Goal: Task Accomplishment & Management: Manage account settings

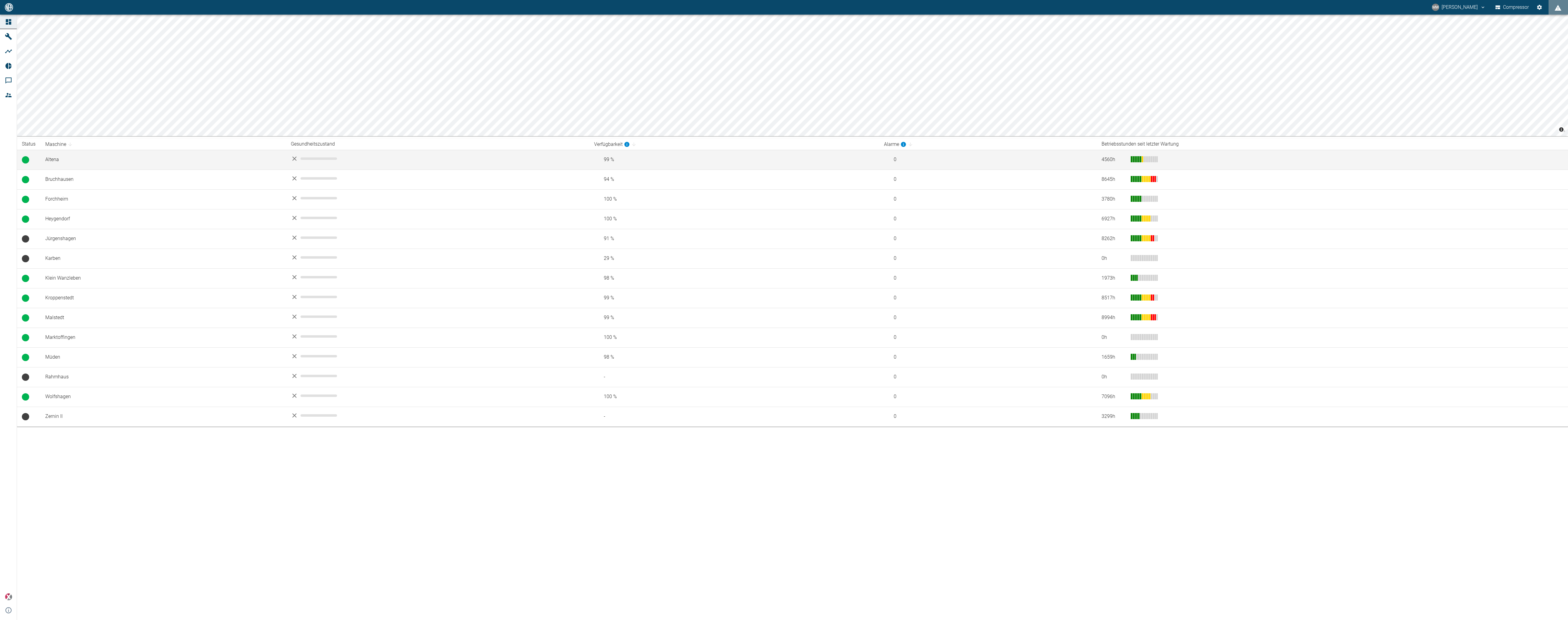
click at [64, 162] on td "Altena" at bounding box center [163, 160] width 245 height 19
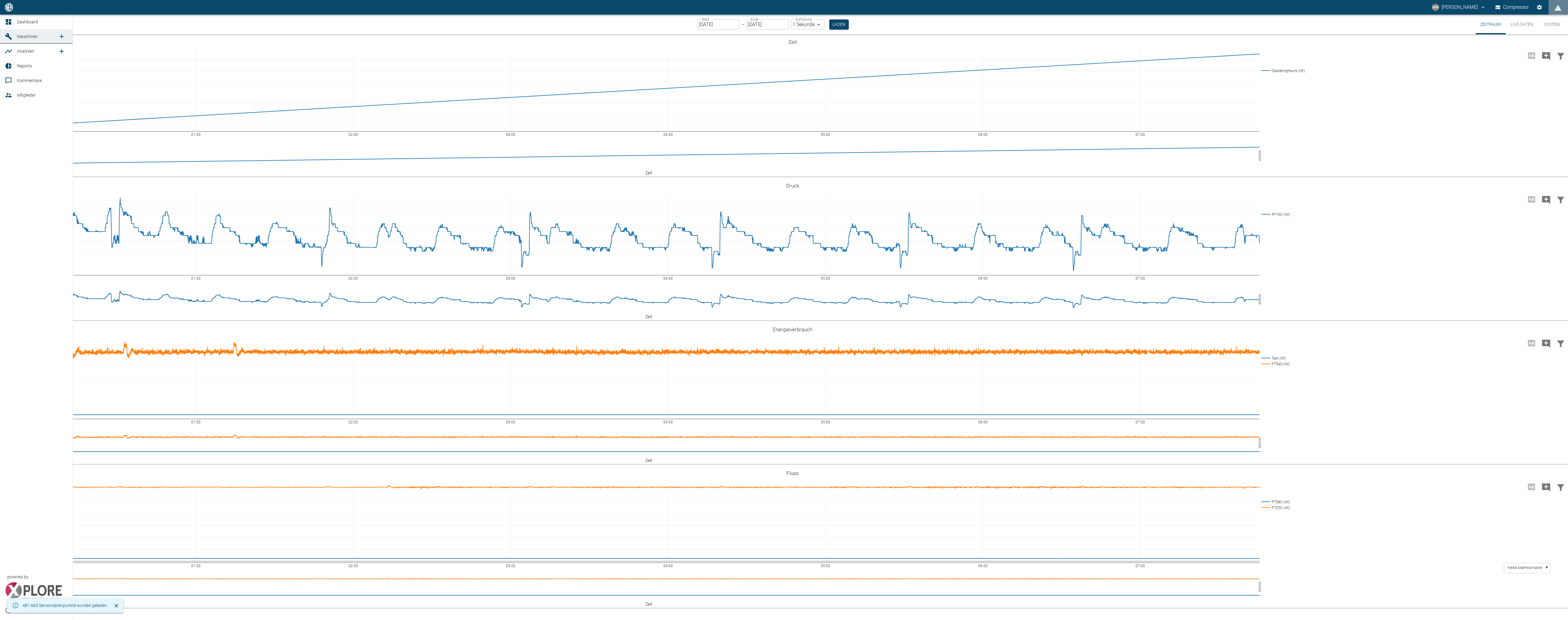
click at [9, 63] on icon at bounding box center [9, 66] width 7 height 7
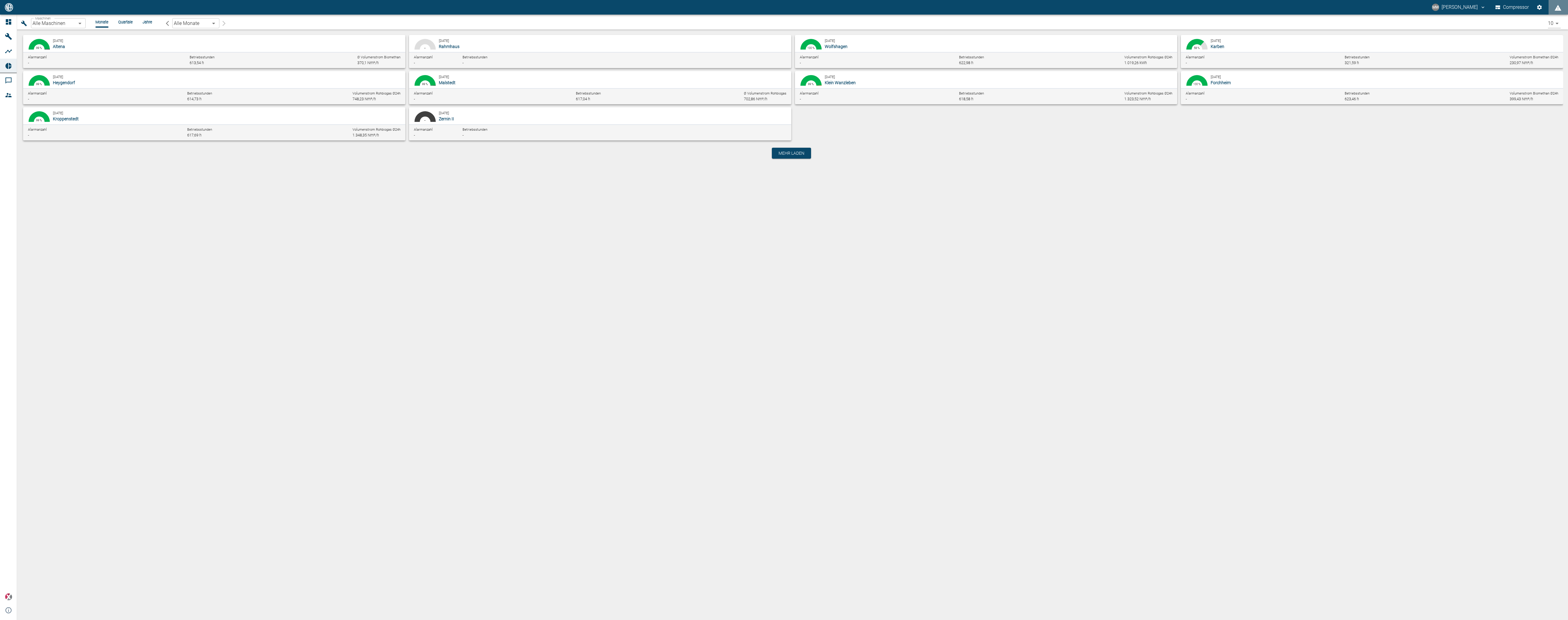
click at [145, 43] on p "Altena" at bounding box center [209, 46] width 312 height 6
type input "8adfe6da-ca7f-4ccd-9dde-36eab4990d2d"
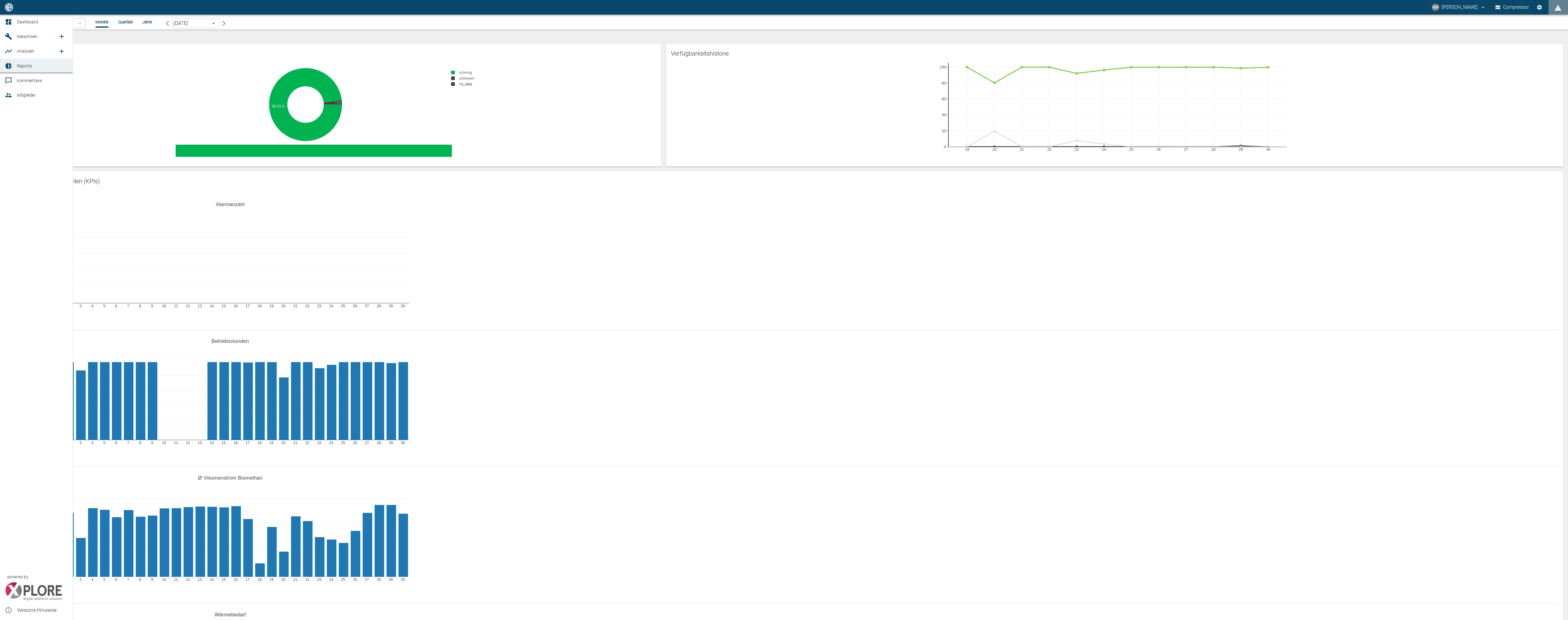
click at [8, 51] on icon at bounding box center [8, 51] width 7 height 4
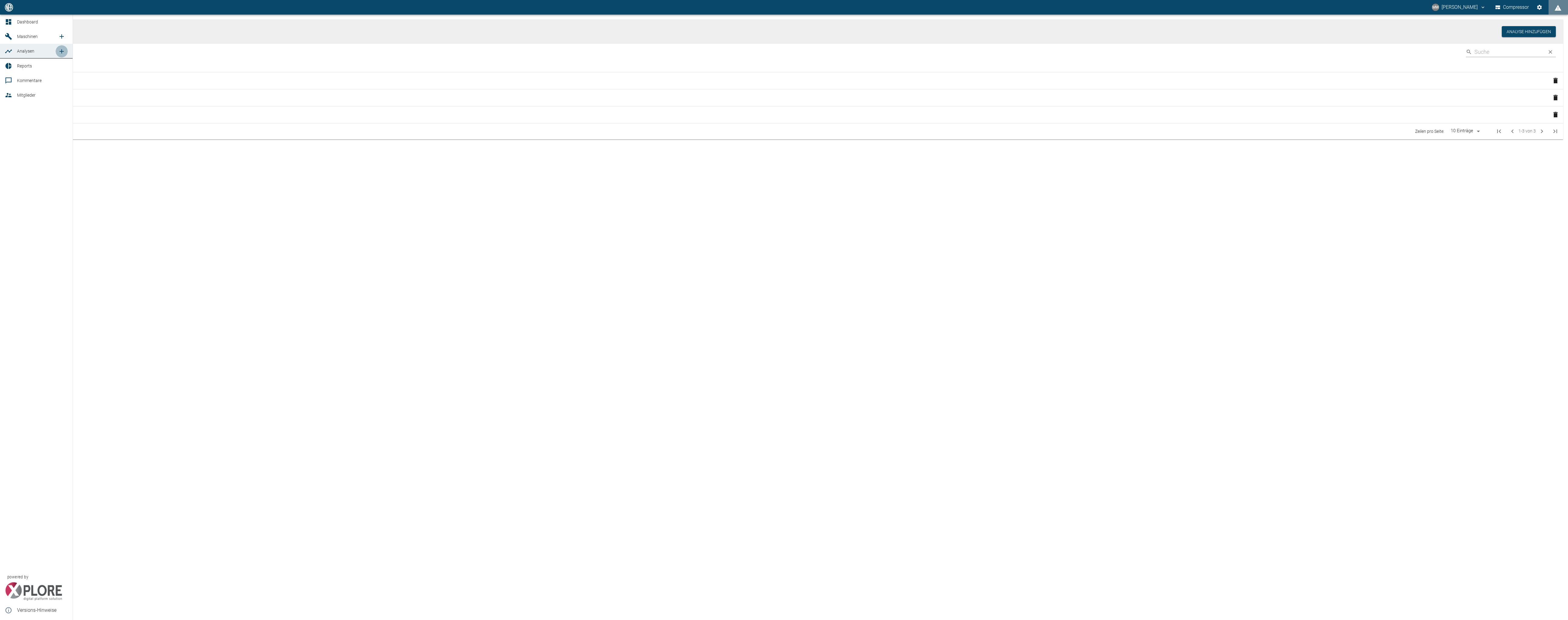
click at [62, 50] on icon "new /analyses/list/0" at bounding box center [61, 51] width 7 height 7
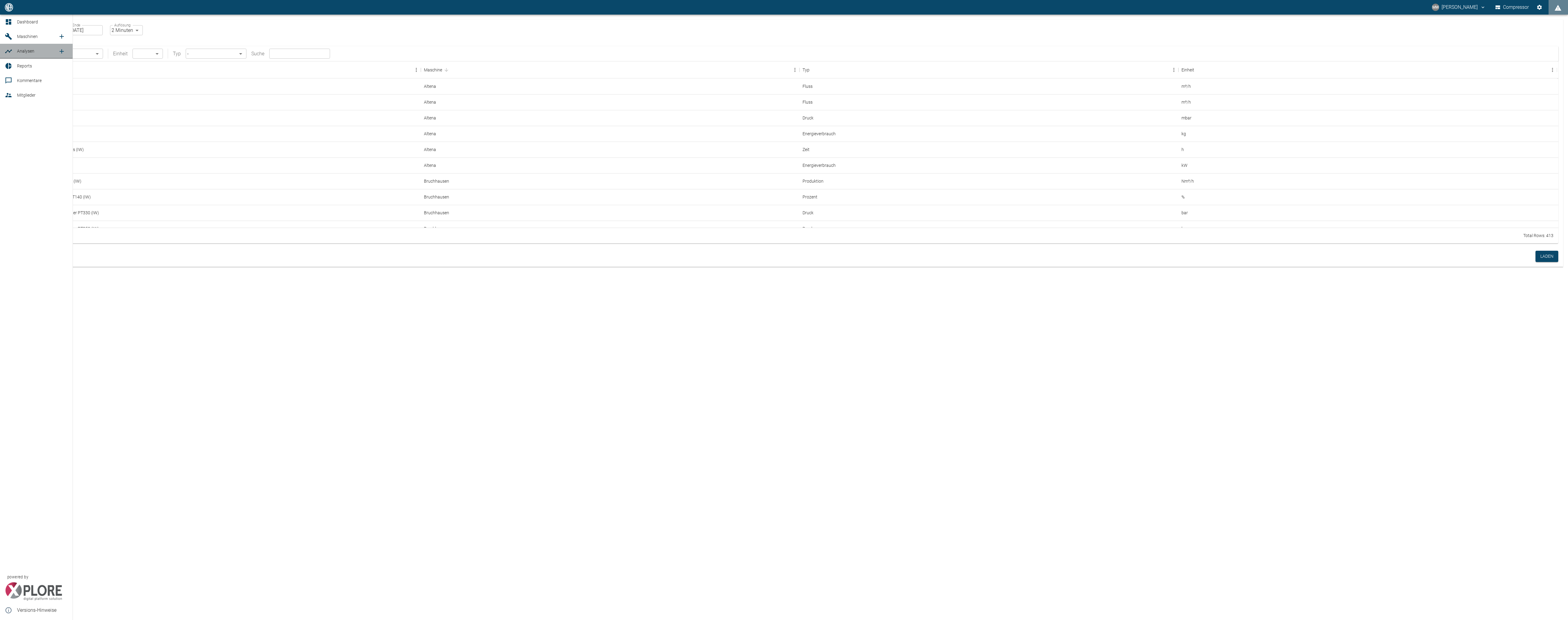
click at [26, 54] on span "Analysen" at bounding box center [37, 51] width 41 height 7
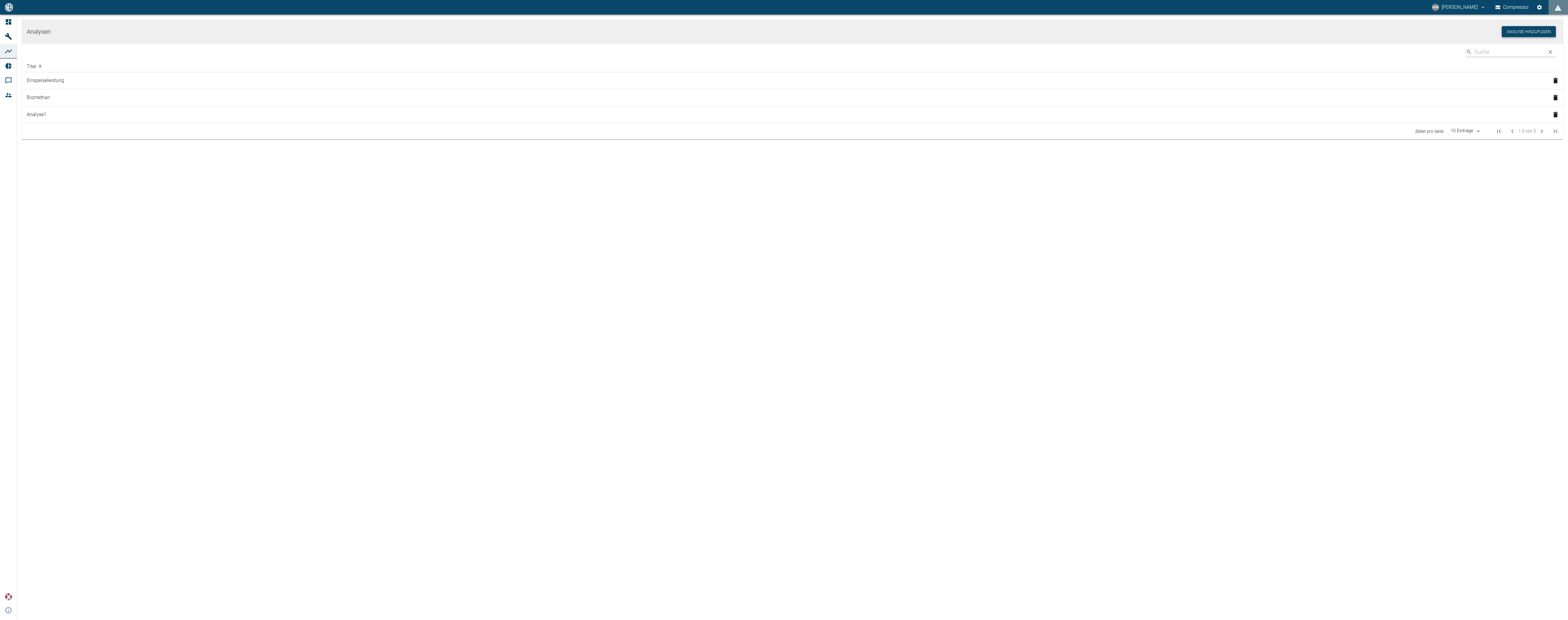
click at [436, 30] on button "Analyse hinzufügen" at bounding box center [1528, 32] width 54 height 11
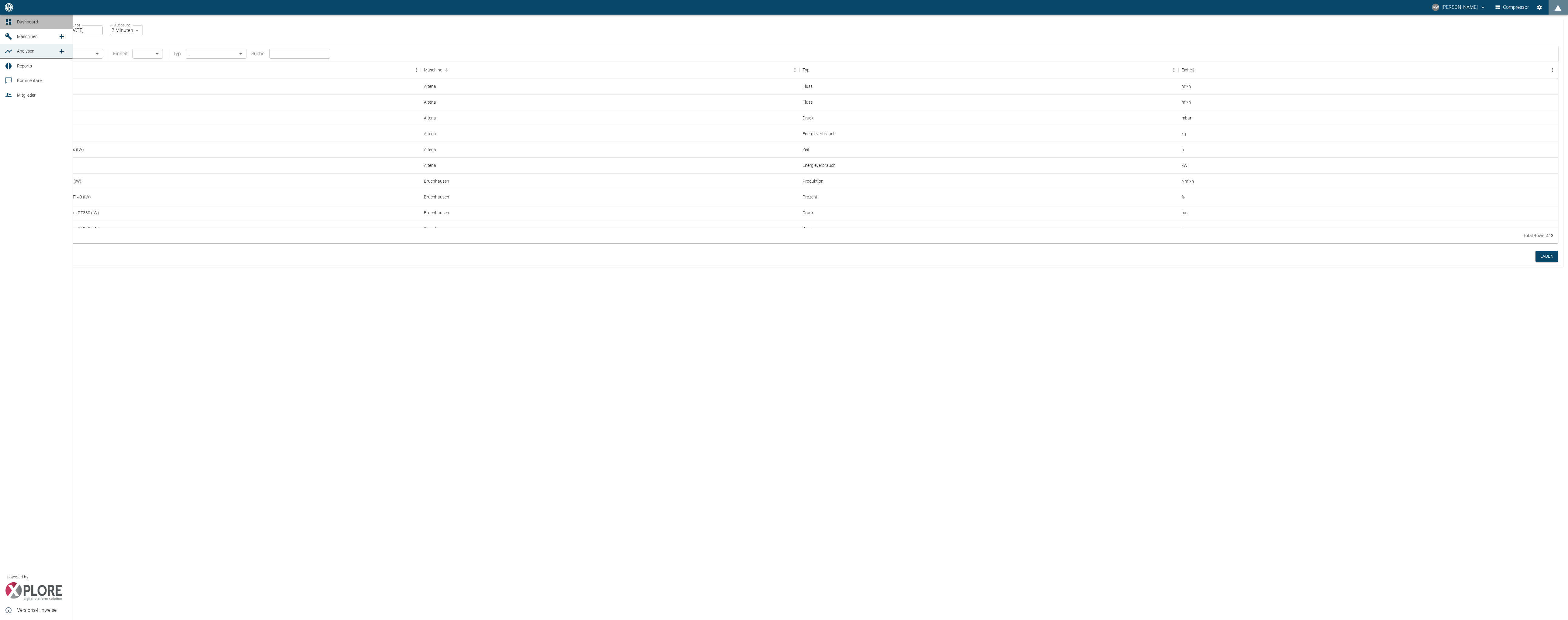
click at [7, 24] on icon at bounding box center [8, 21] width 5 height 5
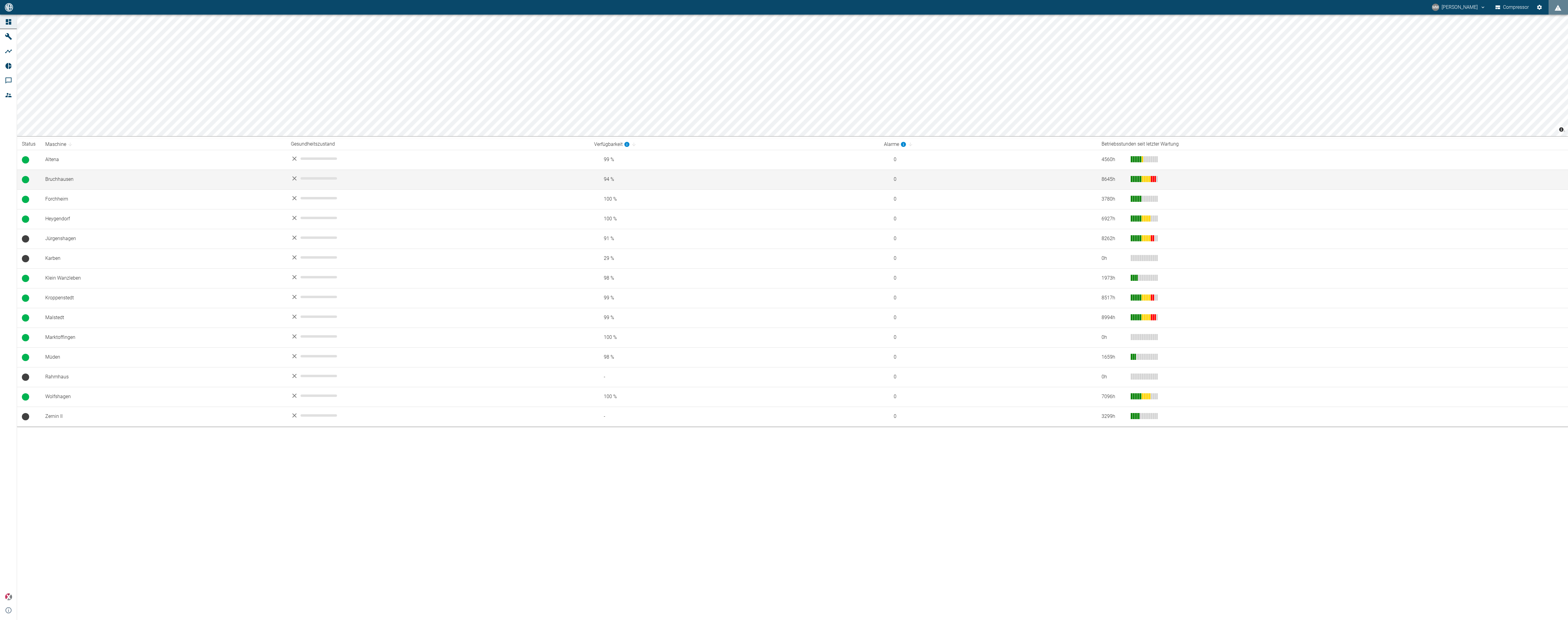
click at [319, 181] on div "No data" at bounding box center [438, 178] width 293 height 7
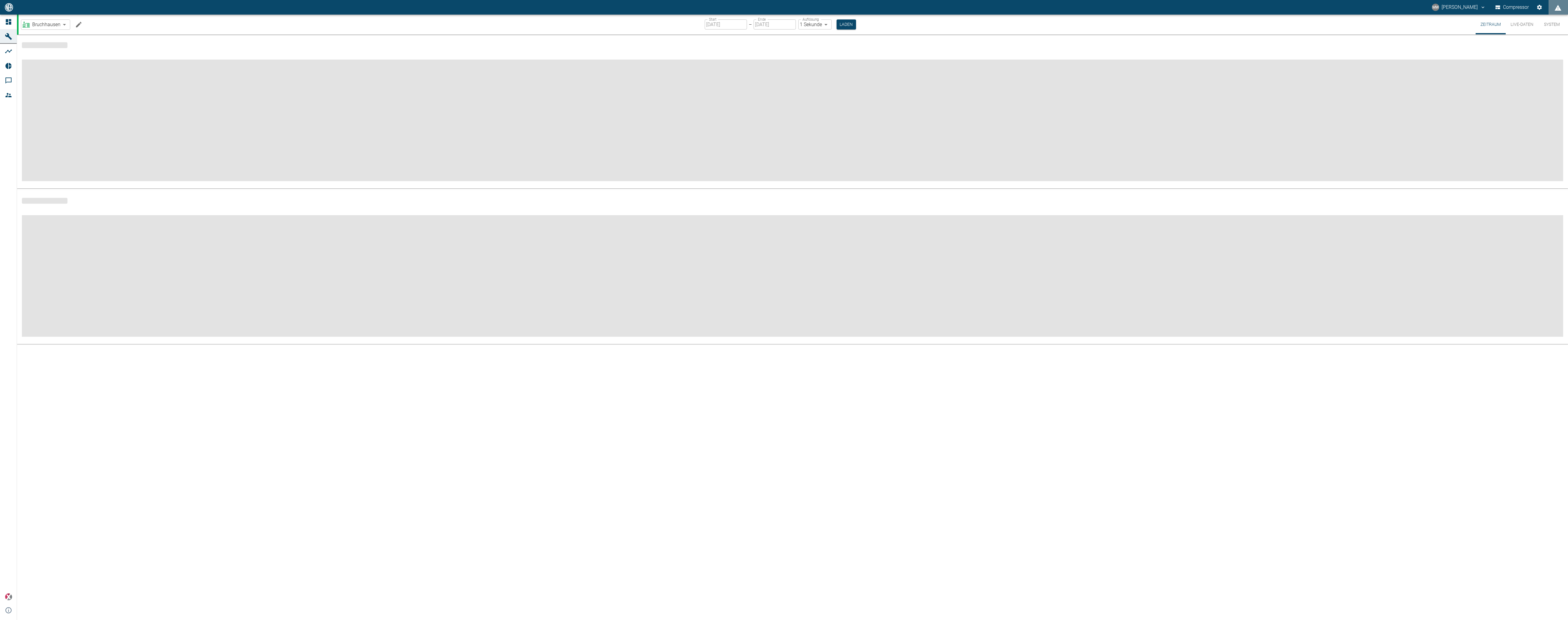
click at [8, 23] on icon at bounding box center [9, 22] width 7 height 7
click at [6, 24] on icon at bounding box center [8, 21] width 5 height 5
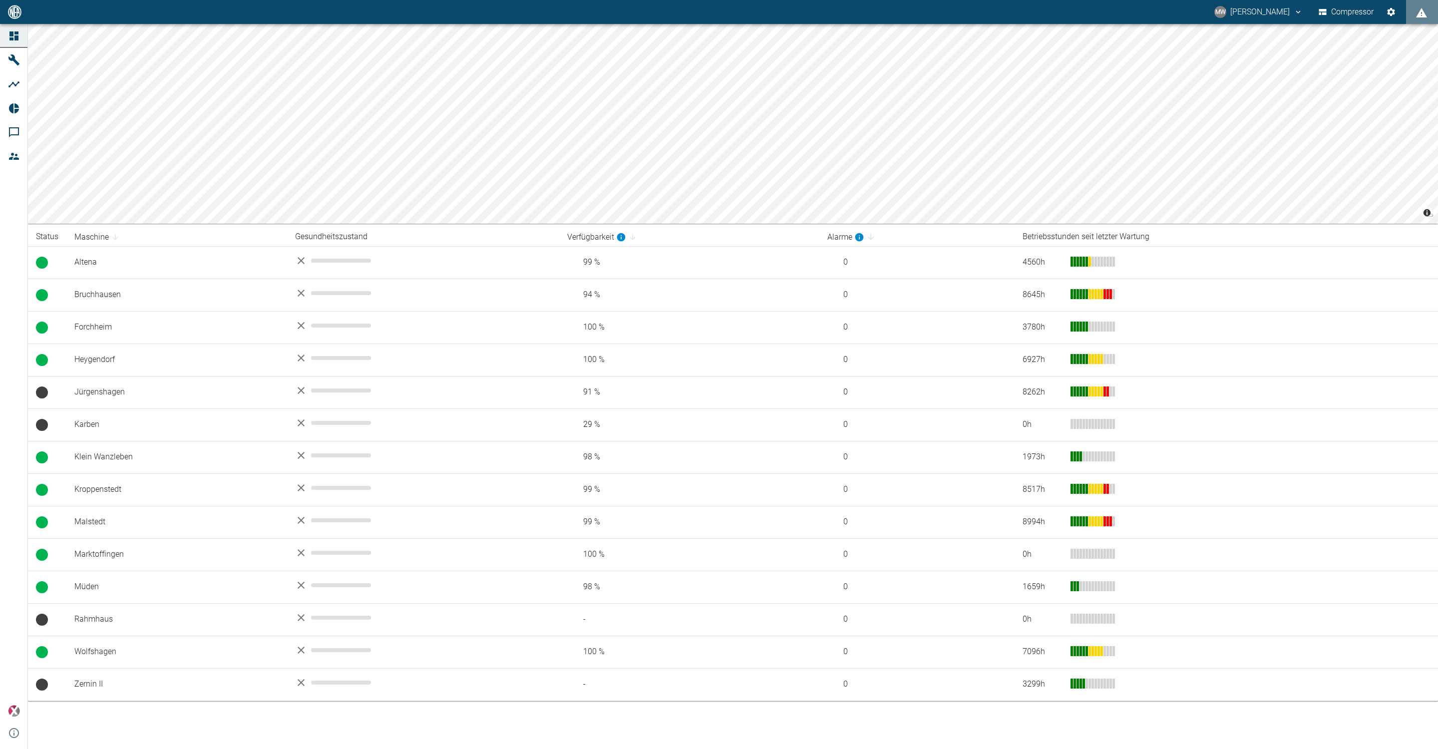
click at [96, 11] on div "MW [PERSON_NAME] Compressor" at bounding box center [719, 12] width 1438 height 24
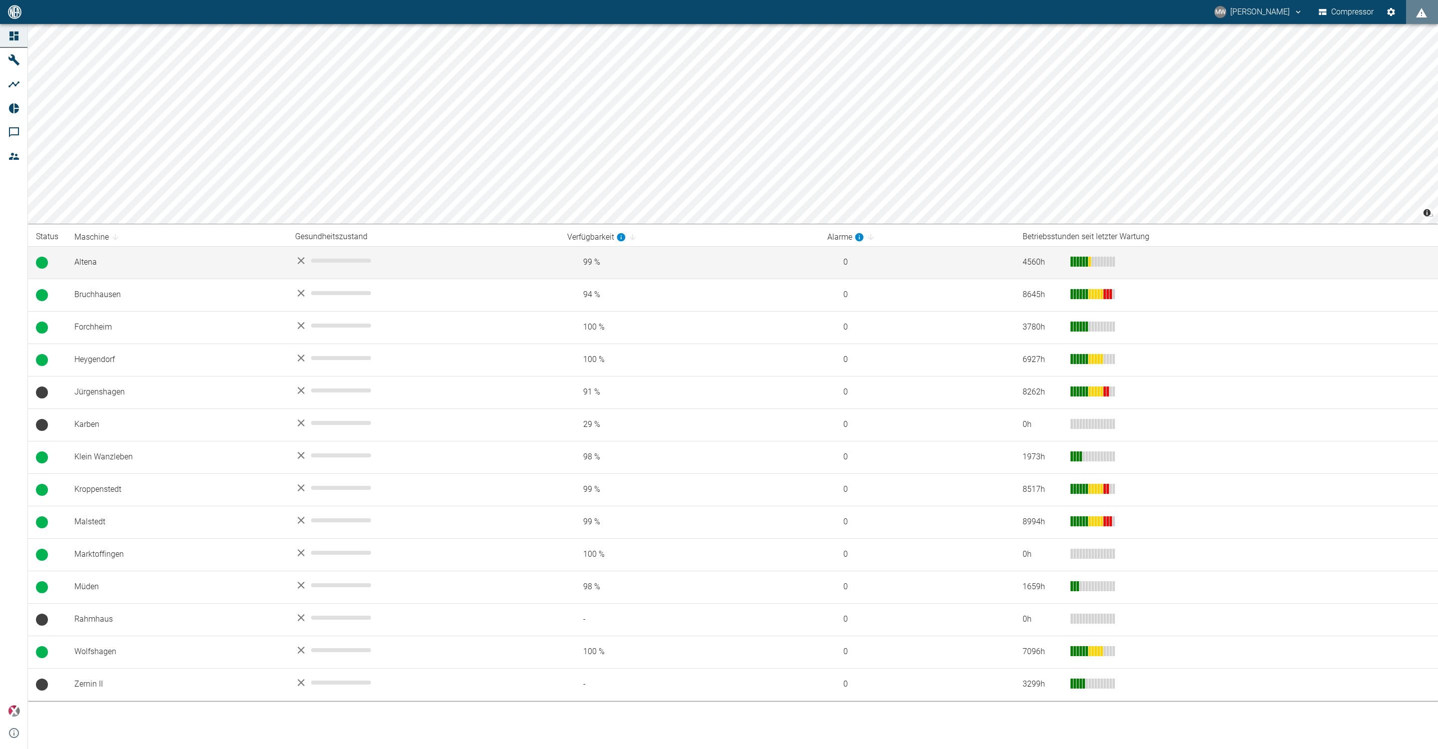
click at [92, 259] on td "Altena" at bounding box center [176, 262] width 221 height 32
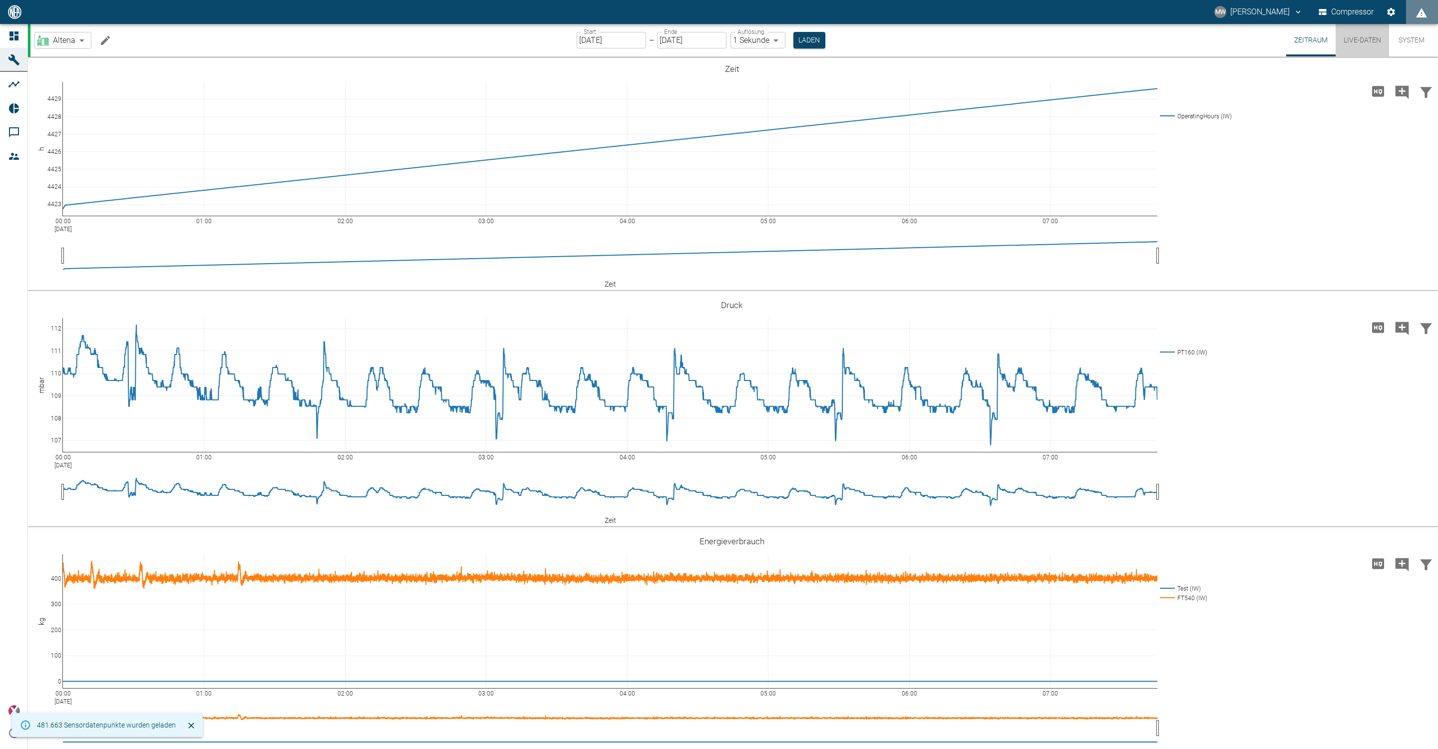
click at [717, 36] on button "Live-Daten" at bounding box center [1361, 40] width 53 height 32
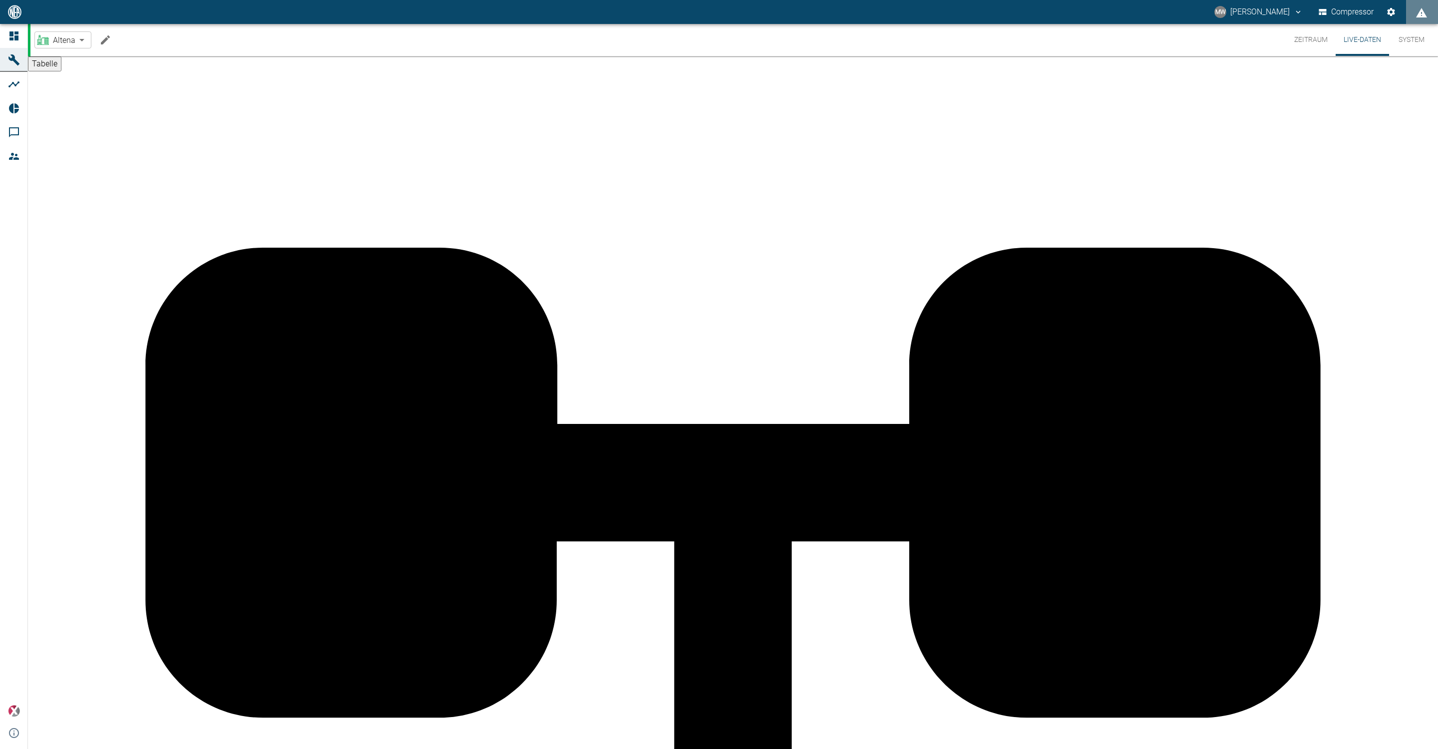
click at [105, 36] on icon "Machine bearbeiten" at bounding box center [105, 40] width 12 height 12
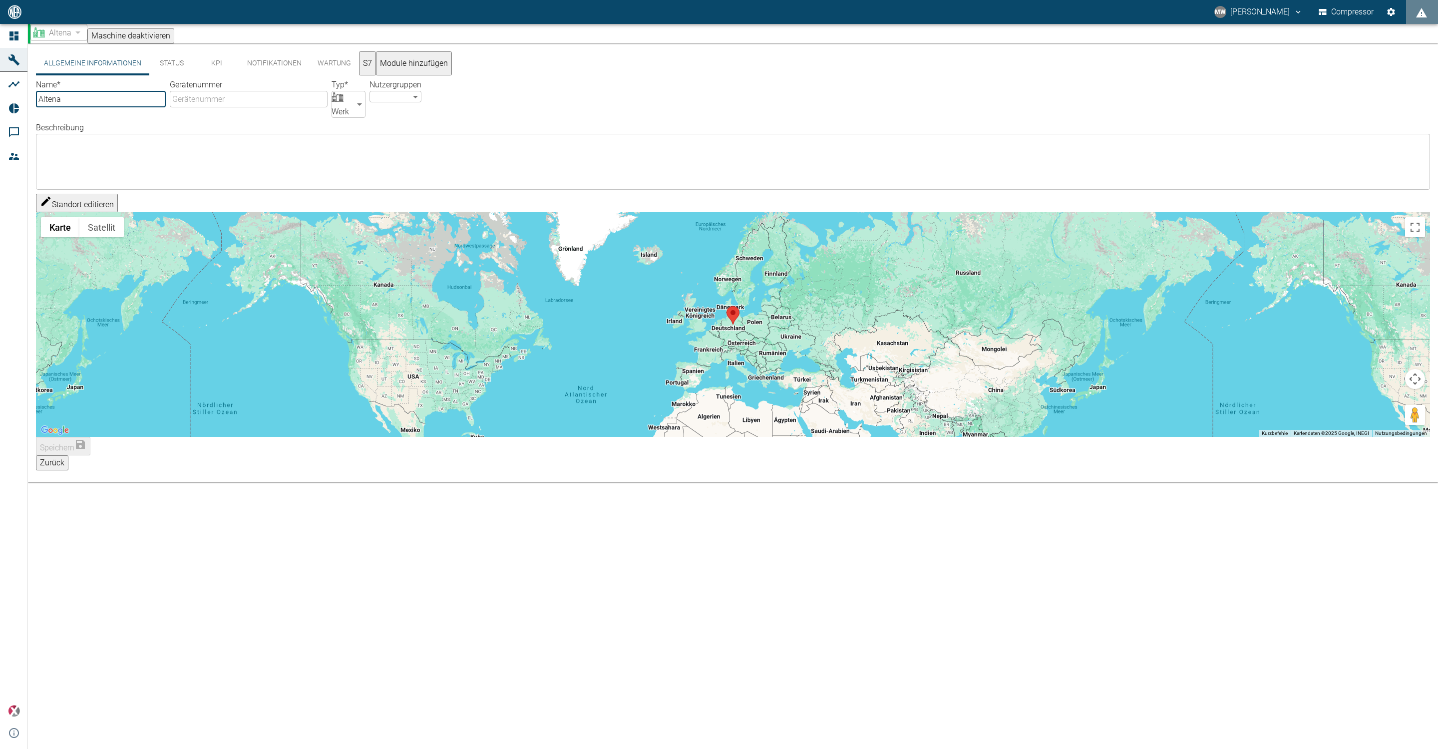
click at [372, 69] on button "S7" at bounding box center [367, 63] width 17 height 24
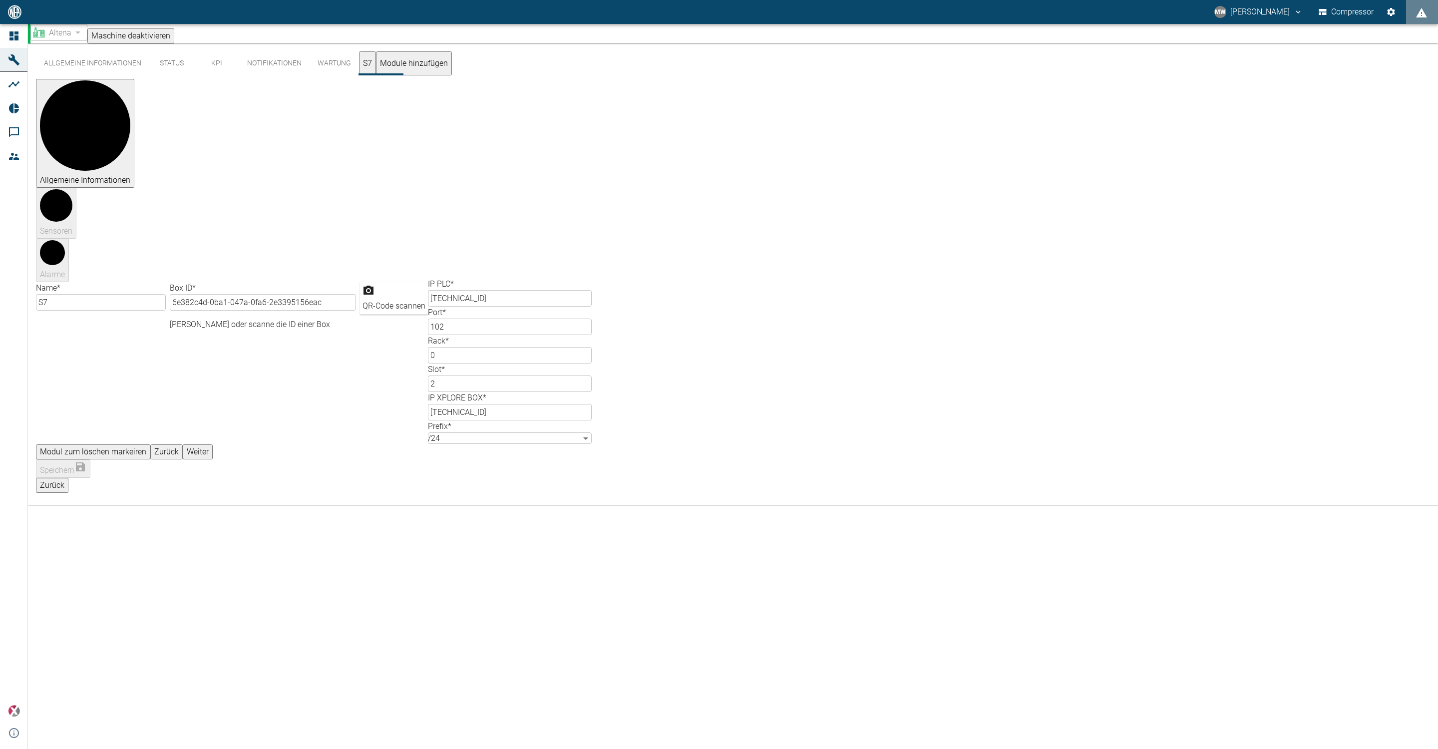
drag, startPoint x: 362, startPoint y: 424, endPoint x: 358, endPoint y: 415, distance: 9.6
click at [362, 424] on div "Allgemeine Informationen Status KPI Notifikationen Wartung S7 Module hinzufügen…" at bounding box center [733, 395] width 1410 height 705
click at [357, 444] on div "Modul zum löschen markeiren Zurück Weiter" at bounding box center [733, 451] width 1394 height 15
